Goal: Task Accomplishment & Management: Use online tool/utility

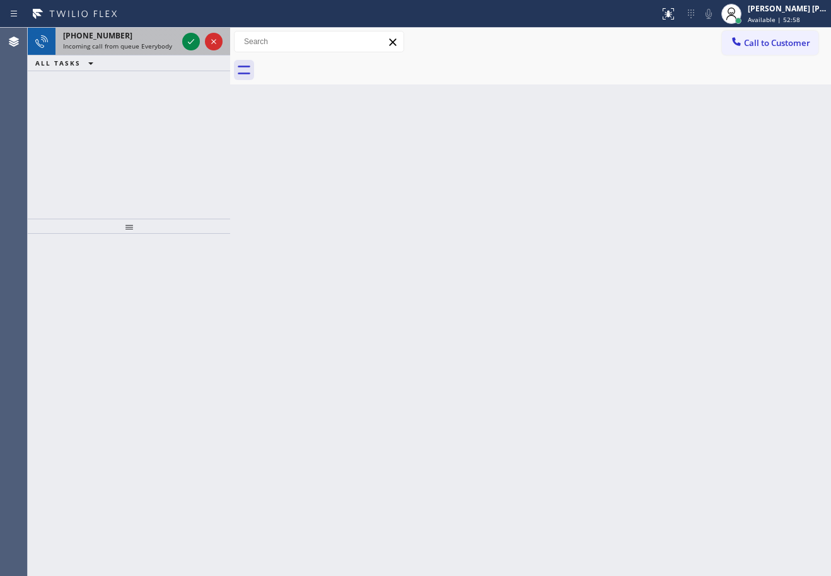
click at [156, 46] on span "Incoming call from queue Everybody" at bounding box center [117, 46] width 109 height 9
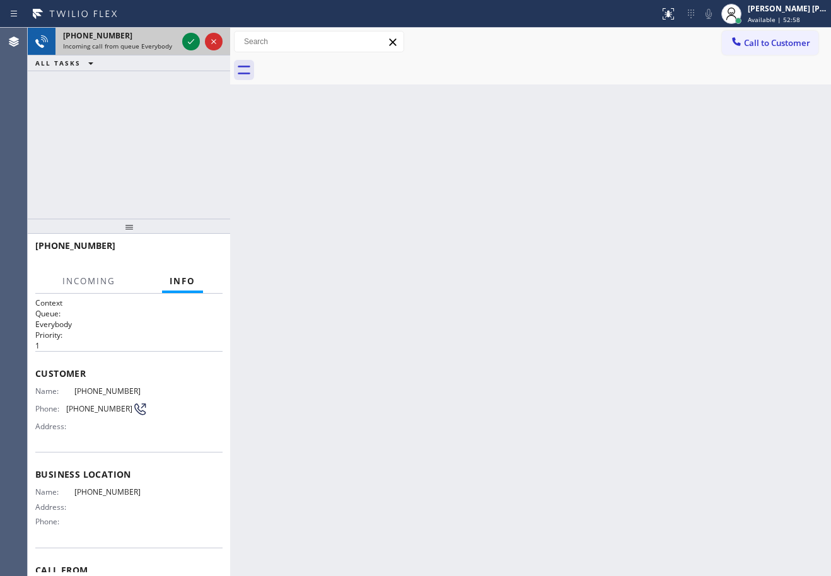
click at [156, 46] on span "Incoming call from queue Everybody" at bounding box center [117, 46] width 109 height 9
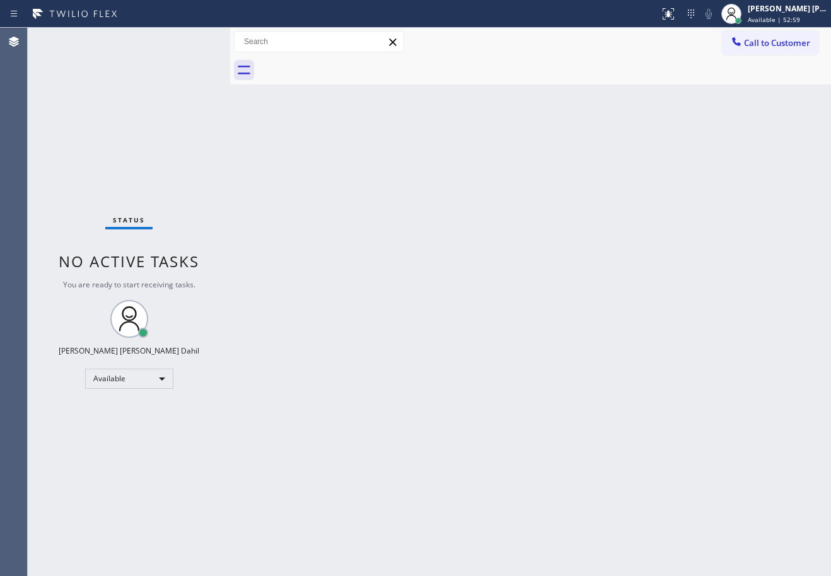
click at [182, 44] on div "Status No active tasks You are ready to start receiving tasks. [PERSON_NAME] [P…" at bounding box center [129, 302] width 202 height 548
click at [185, 41] on div "Status No active tasks You are ready to start receiving tasks. [PERSON_NAME] [P…" at bounding box center [129, 302] width 202 height 548
click at [187, 41] on div "Status No active tasks You are ready to start receiving tasks. [PERSON_NAME] [P…" at bounding box center [129, 302] width 202 height 548
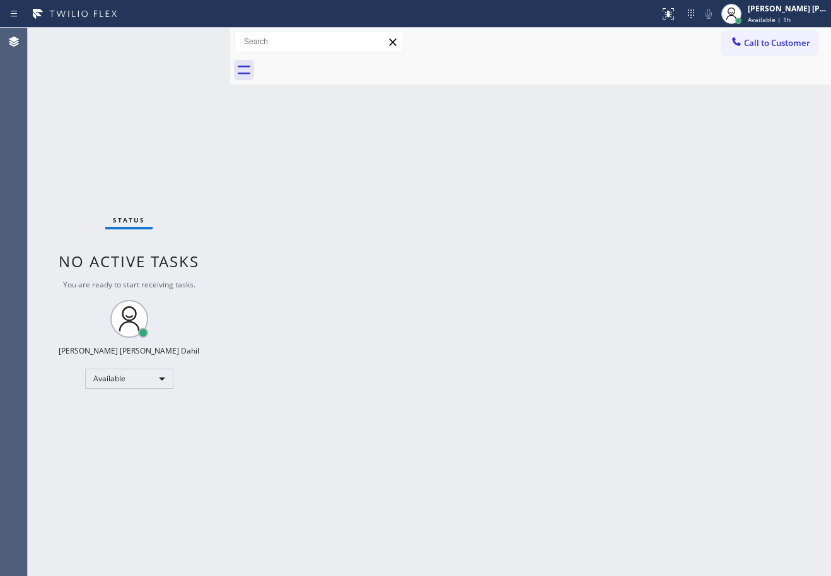
click at [189, 42] on div "Status No active tasks You are ready to start receiving tasks. [PERSON_NAME] [P…" at bounding box center [129, 302] width 202 height 548
click at [190, 42] on div "Status No active tasks You are ready to start receiving tasks. [PERSON_NAME] [P…" at bounding box center [129, 302] width 202 height 548
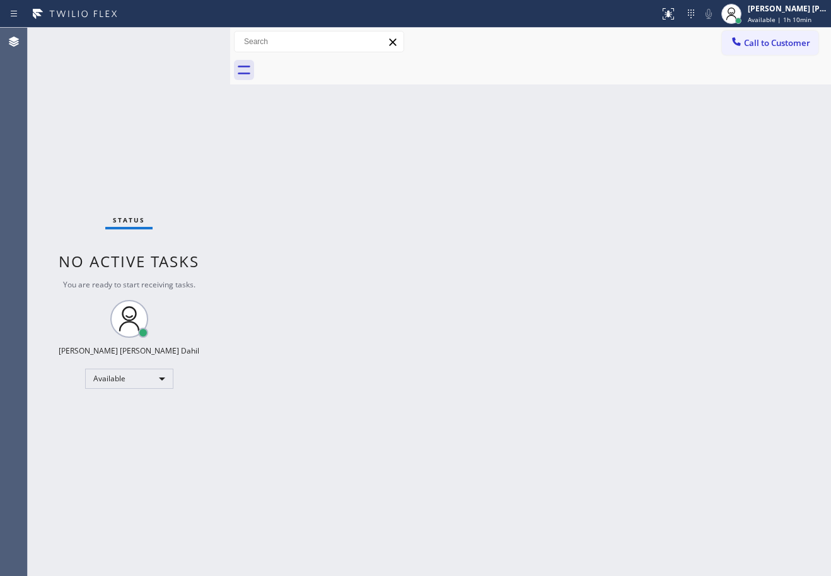
click at [584, 422] on div "Back to Dashboard Change Sender ID Customers Technicians Select a contact Outbo…" at bounding box center [530, 302] width 601 height 548
